Goal: Task Accomplishment & Management: Manage account settings

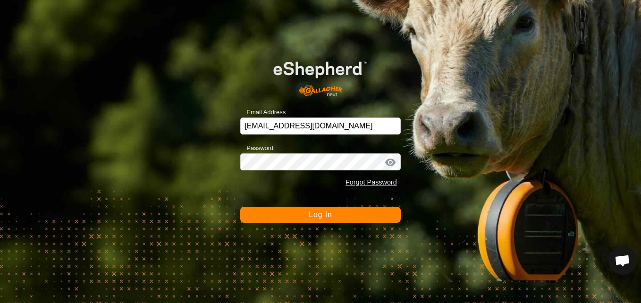
scroll to position [977, 0]
click at [391, 164] on div at bounding box center [390, 162] width 14 height 9
click at [390, 161] on div at bounding box center [390, 162] width 14 height 9
click at [360, 211] on button "Log In" at bounding box center [320, 215] width 160 height 16
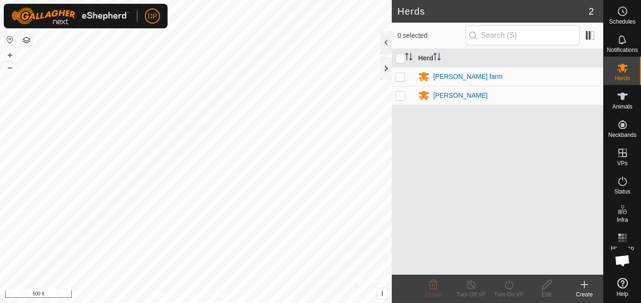
scroll to position [977, 0]
